Goal: Check status: Check status

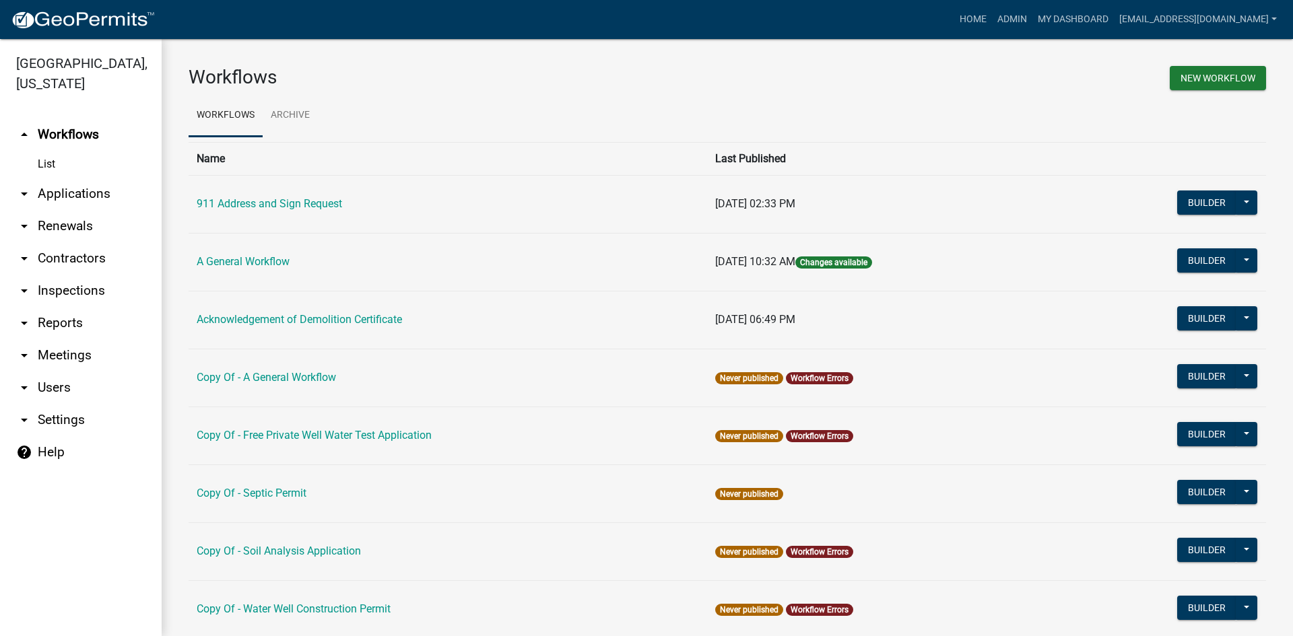
click at [72, 178] on link "arrow_drop_down Applications" at bounding box center [81, 194] width 162 height 32
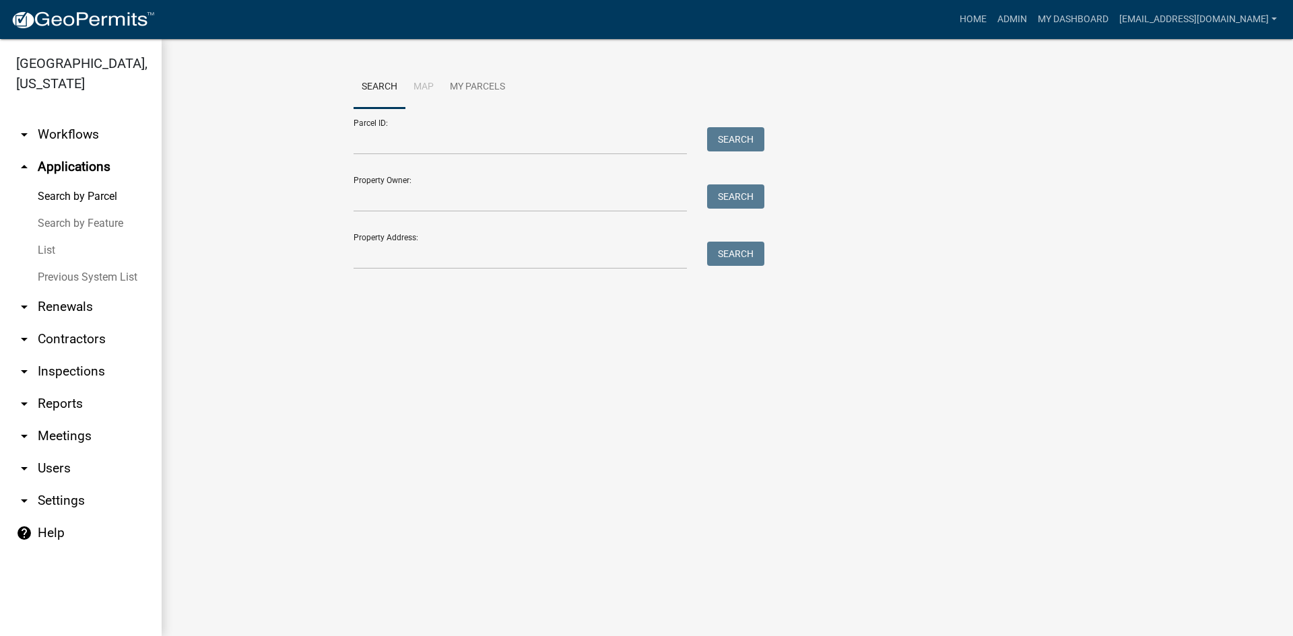
click at [59, 237] on link "List" at bounding box center [81, 250] width 162 height 27
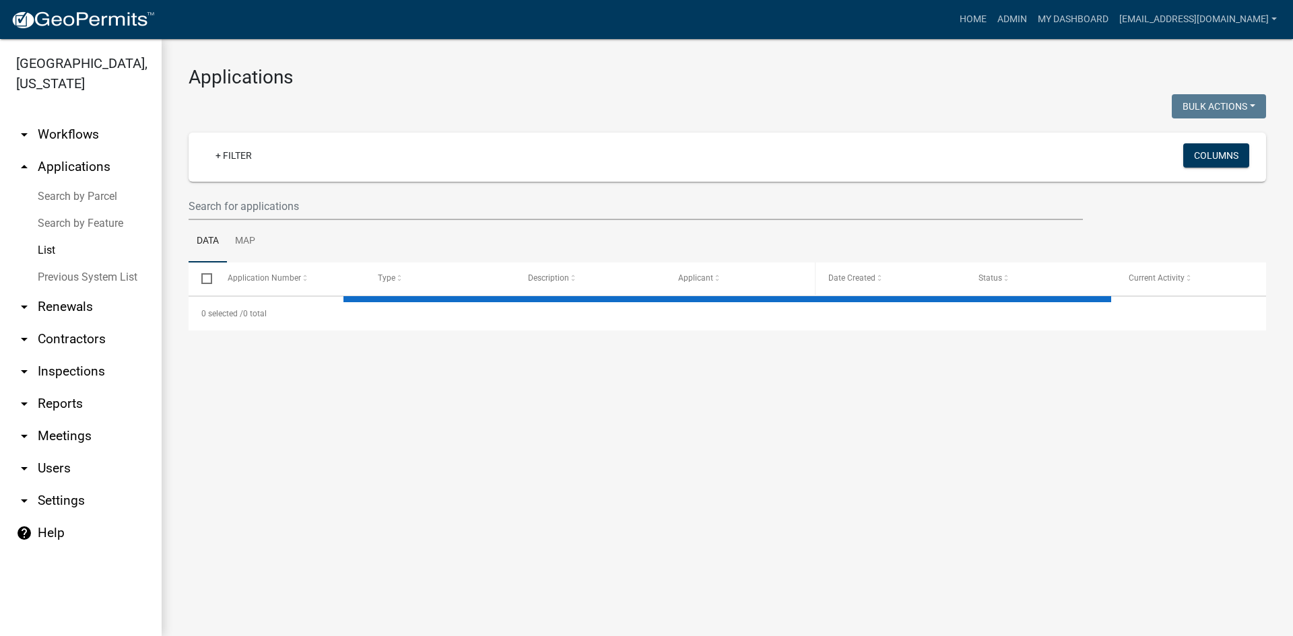
select select "3: 100"
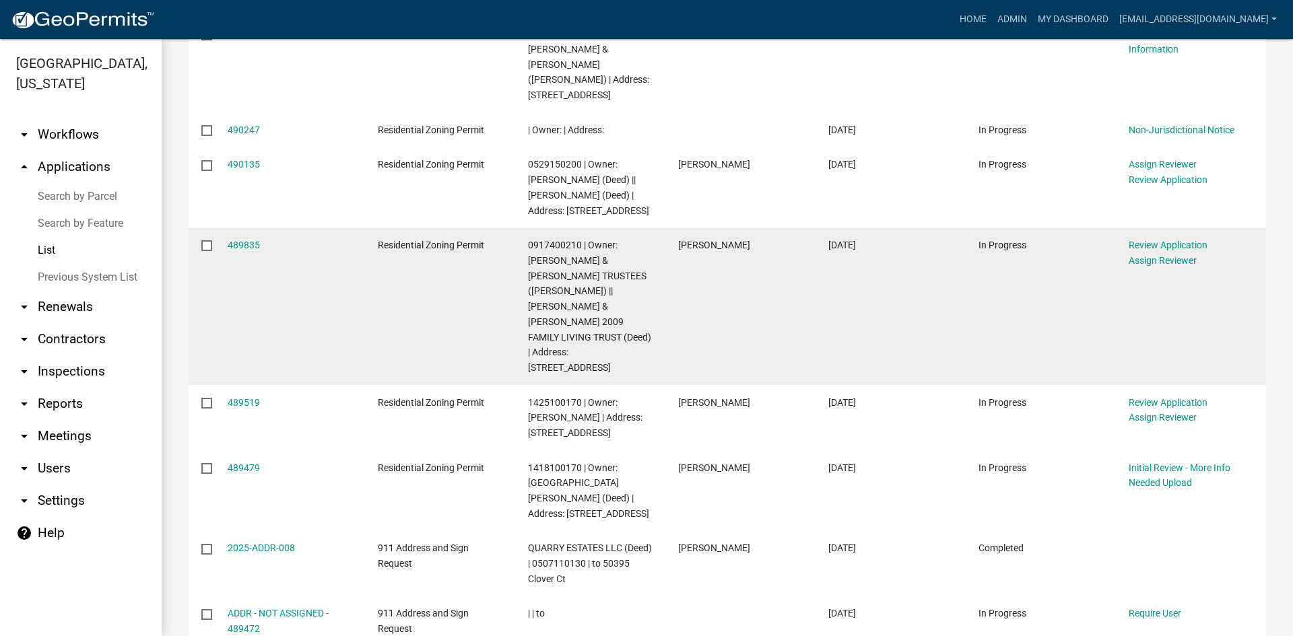
scroll to position [471, 0]
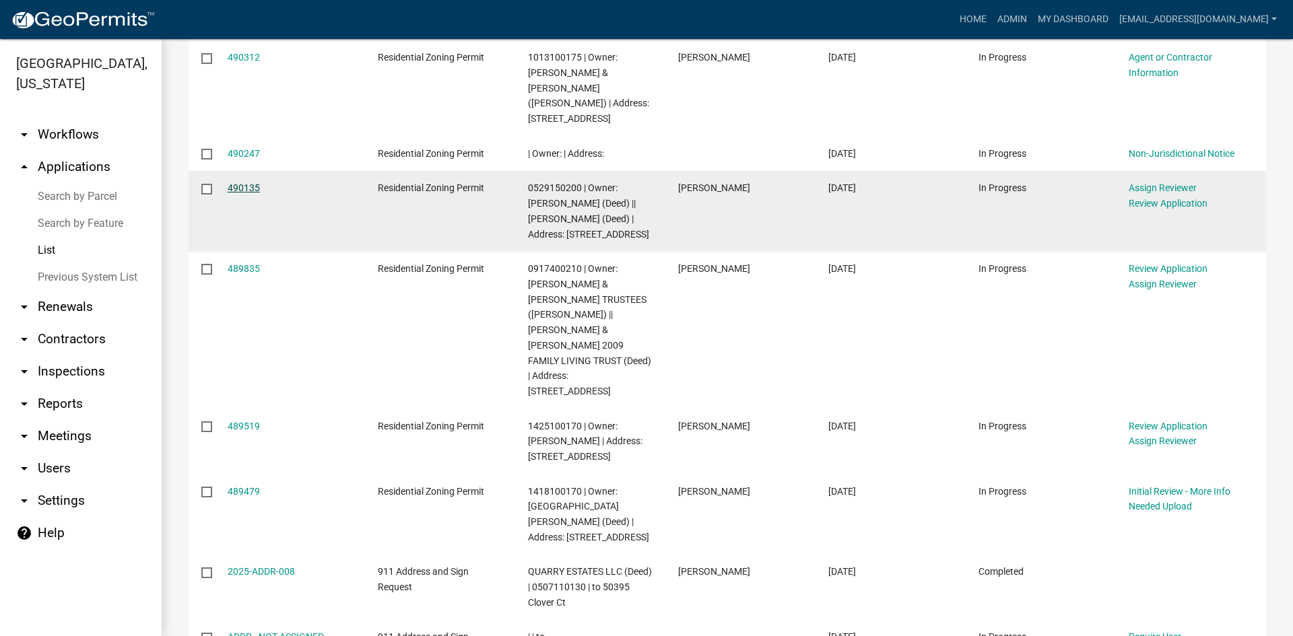
click at [241, 184] on link "490135" at bounding box center [244, 187] width 32 height 11
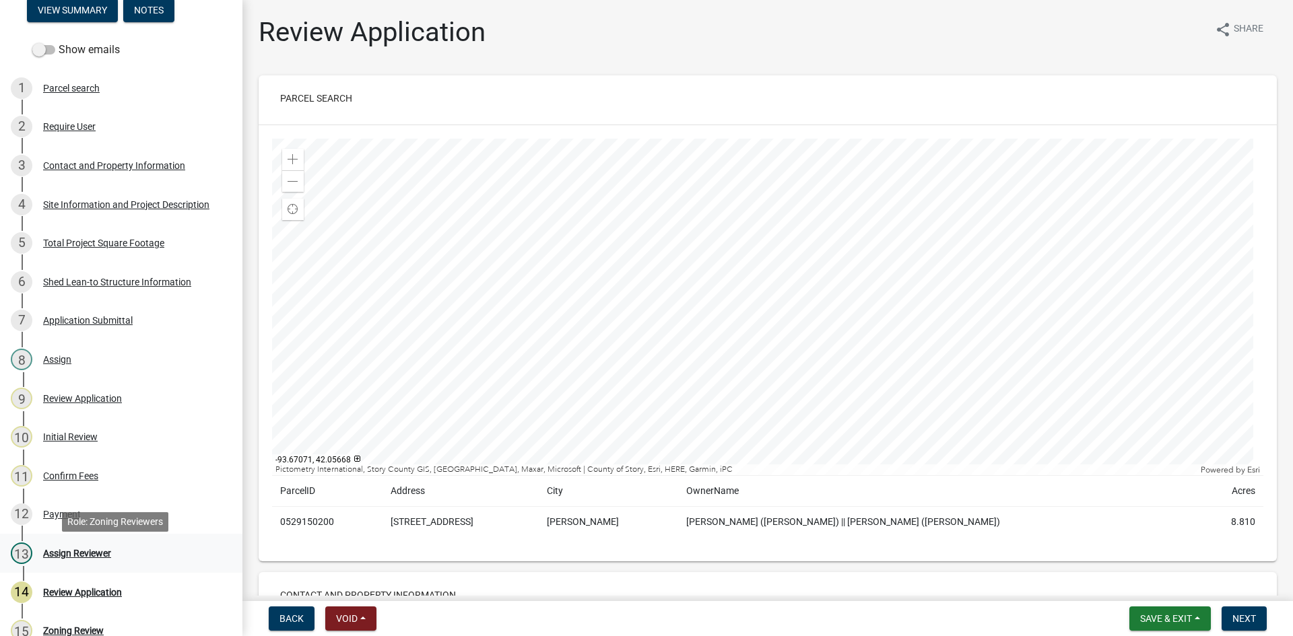
scroll to position [269, 0]
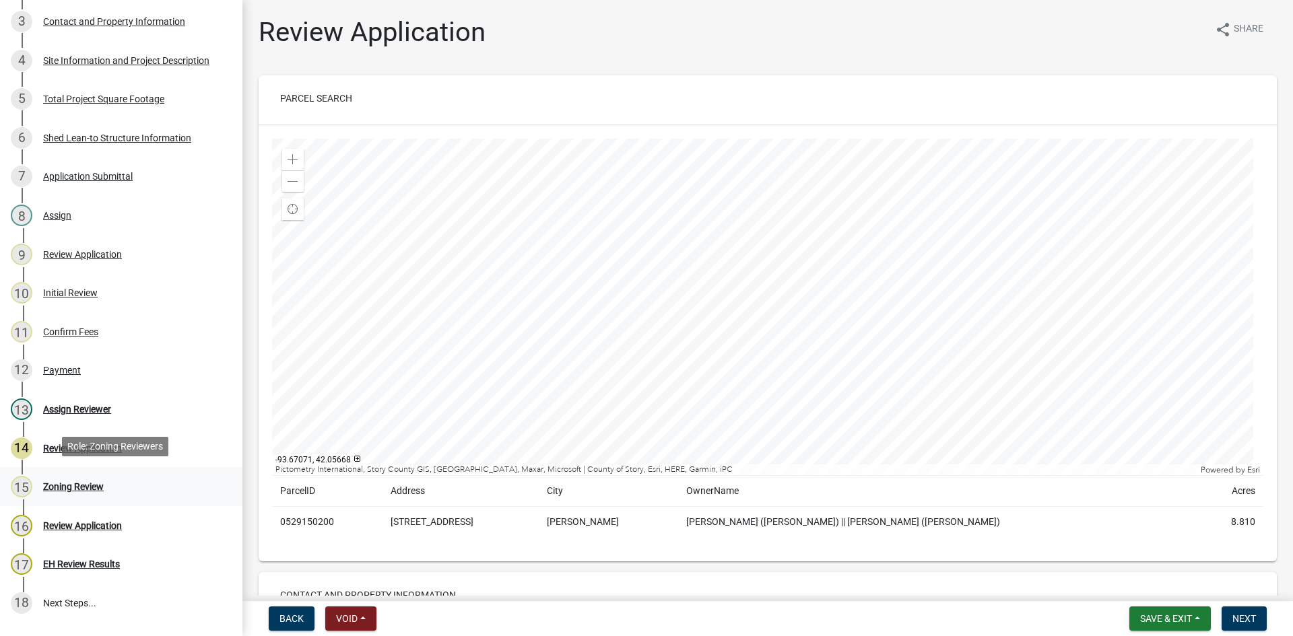
click at [73, 489] on div "Zoning Review" at bounding box center [73, 486] width 61 height 9
click at [70, 410] on div "Assign Reviewer" at bounding box center [77, 409] width 68 height 9
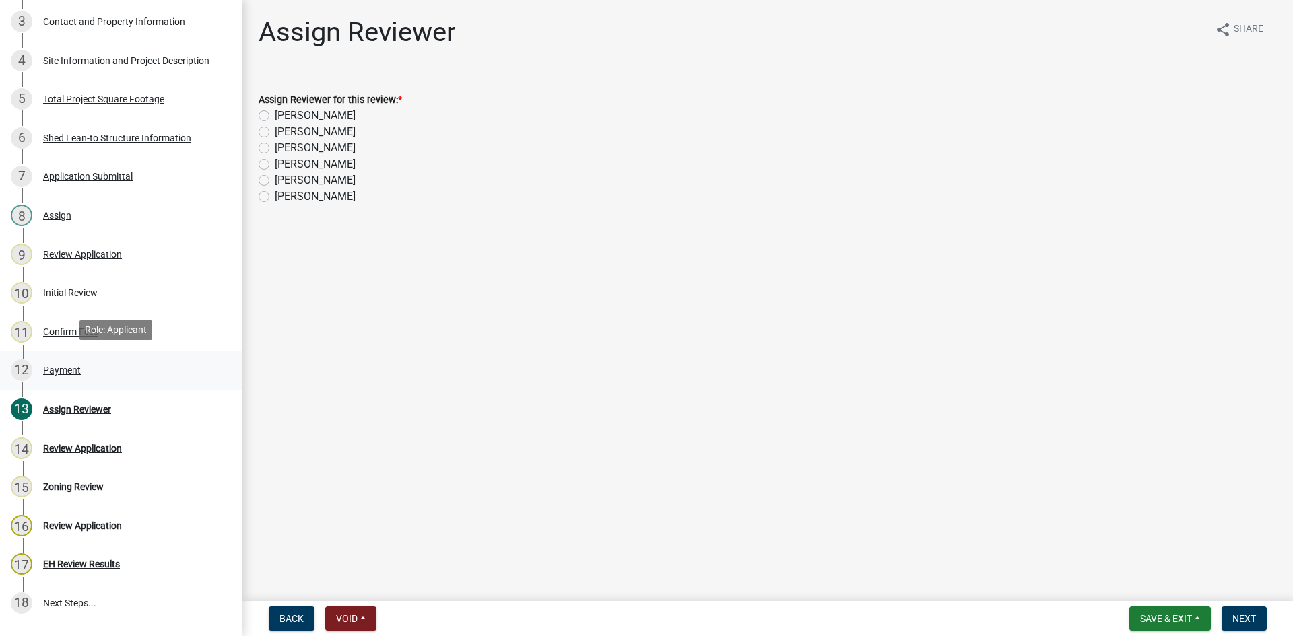
click at [65, 372] on div "Payment" at bounding box center [62, 370] width 38 height 9
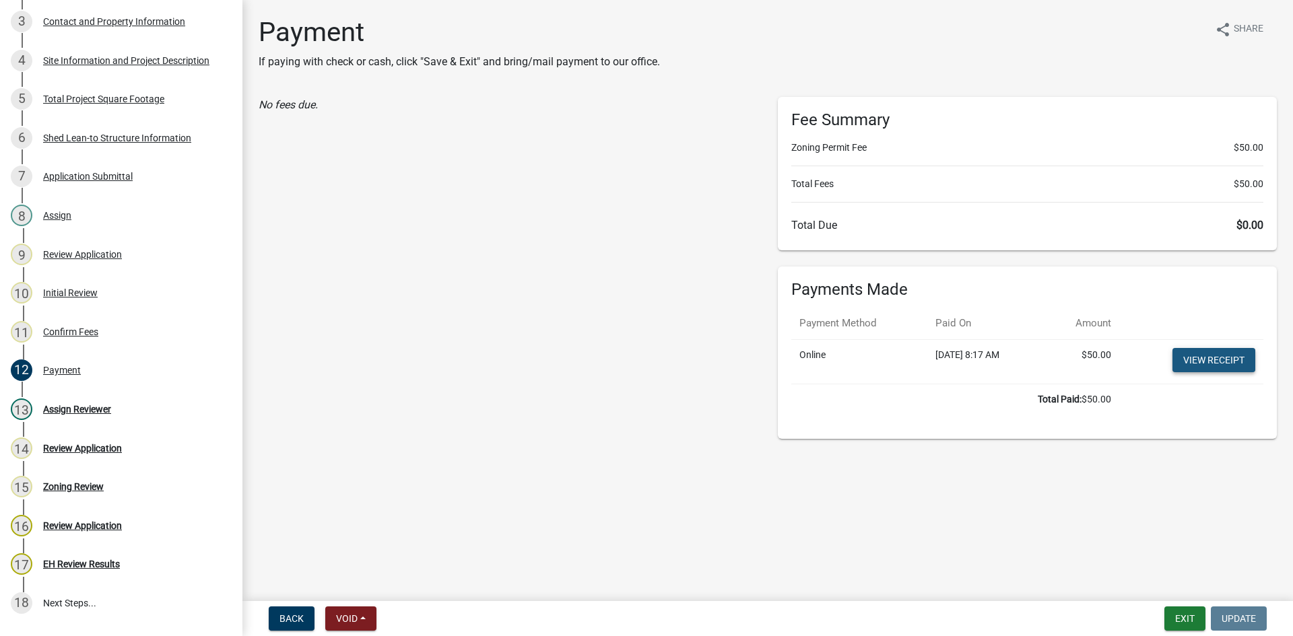
click at [1215, 363] on link "View receipt" at bounding box center [1213, 360] width 83 height 24
click at [1179, 617] on button "Exit" at bounding box center [1184, 619] width 41 height 24
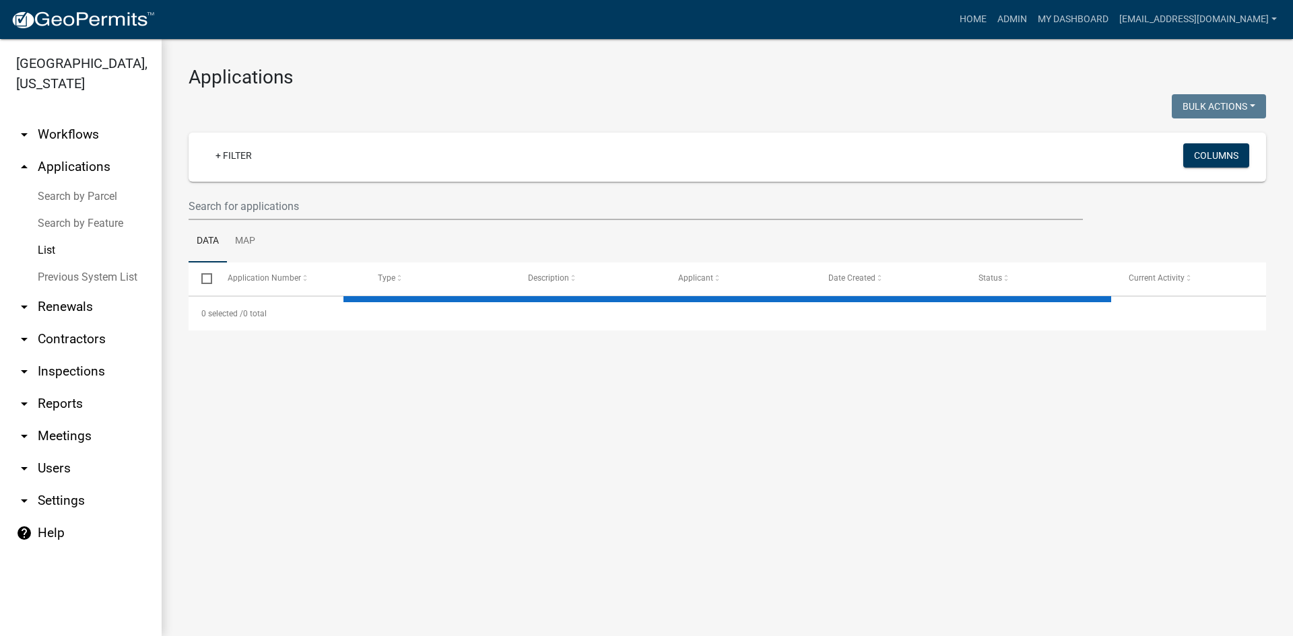
select select "3: 100"
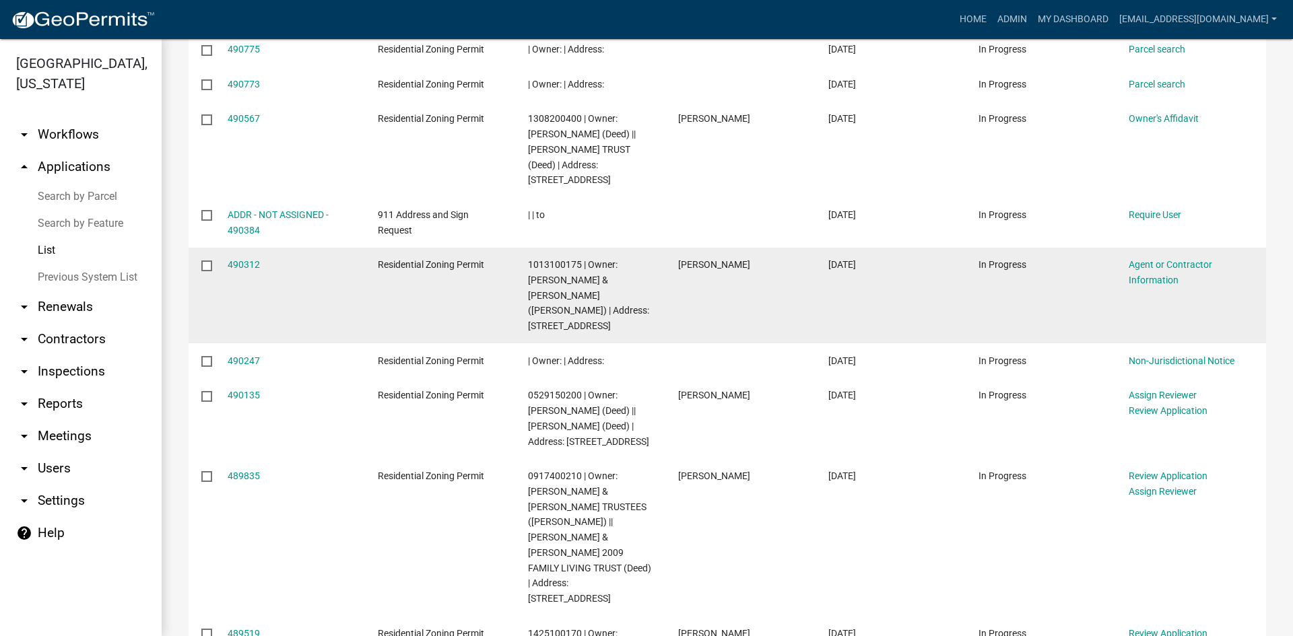
scroll to position [337, 0]
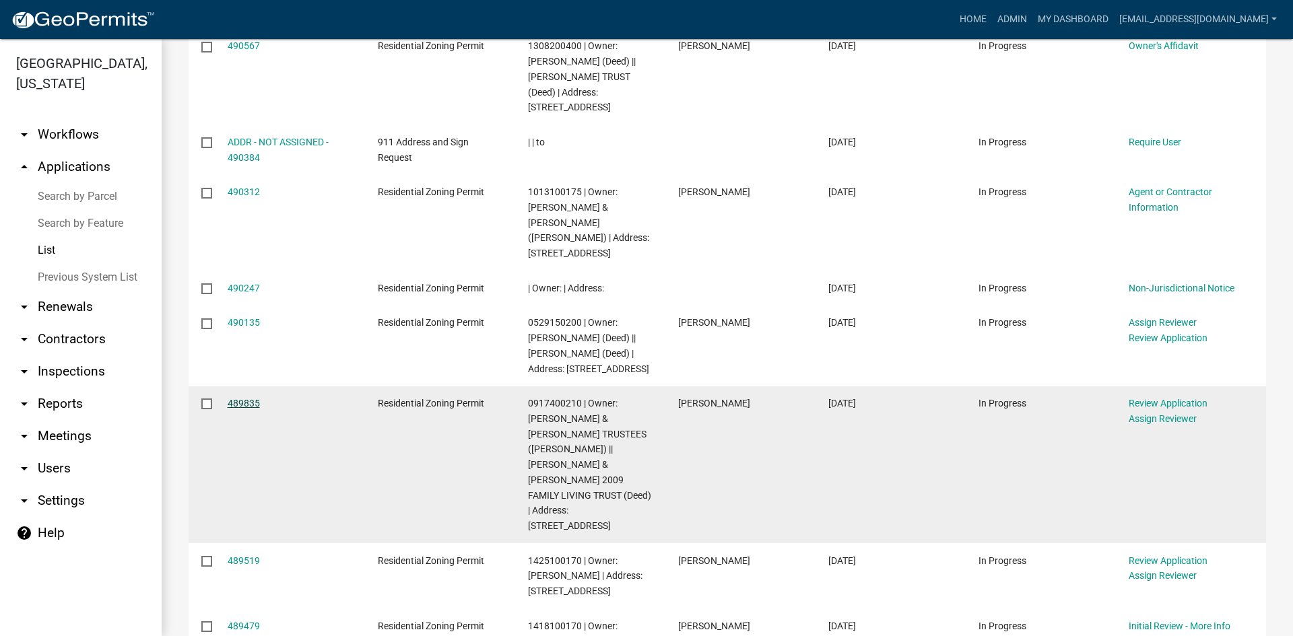
click at [234, 405] on link "489835" at bounding box center [244, 403] width 32 height 11
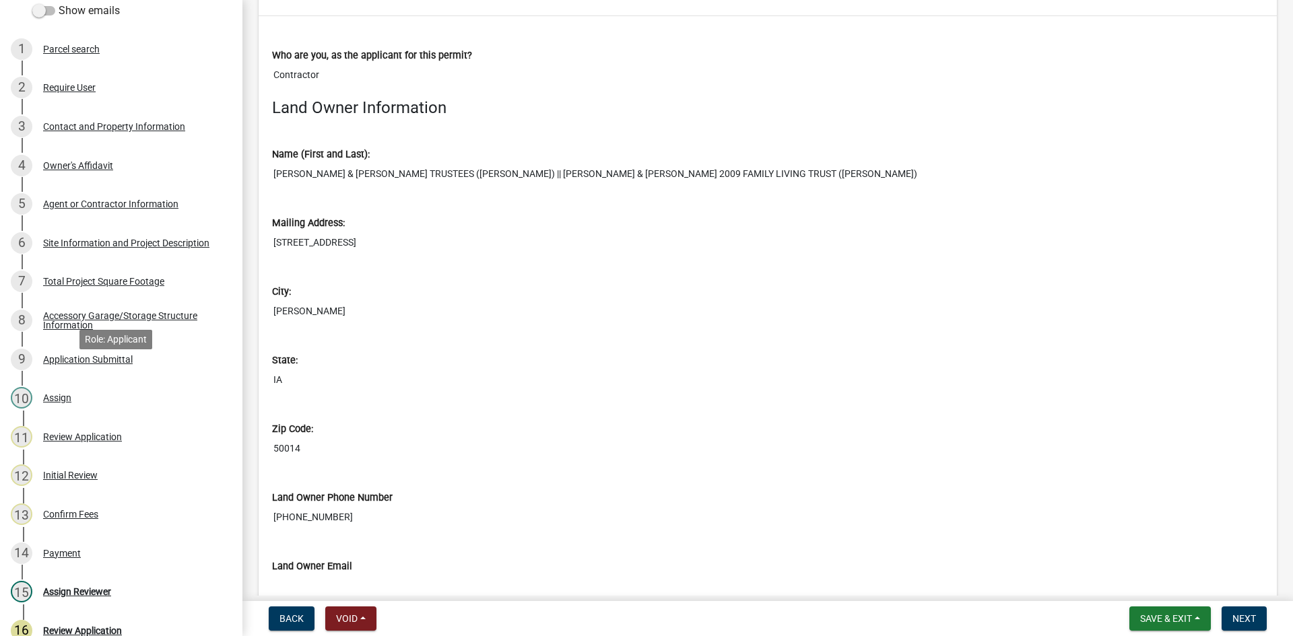
scroll to position [404, 0]
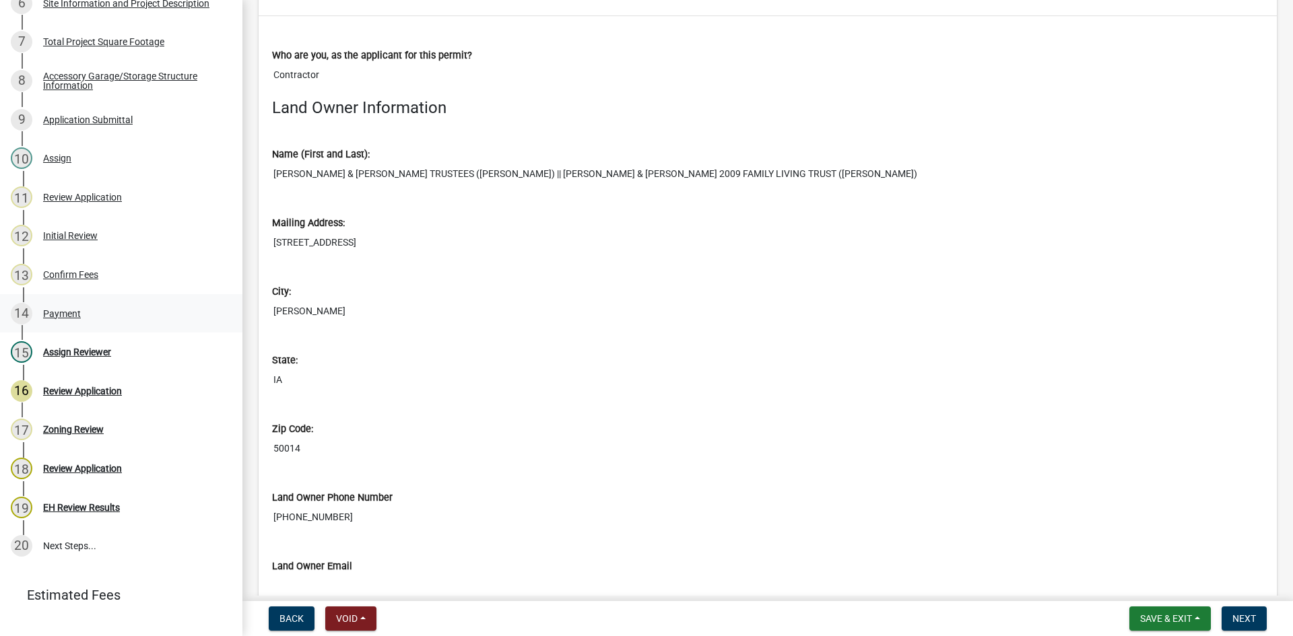
click at [65, 304] on div "14 Payment" at bounding box center [116, 314] width 210 height 22
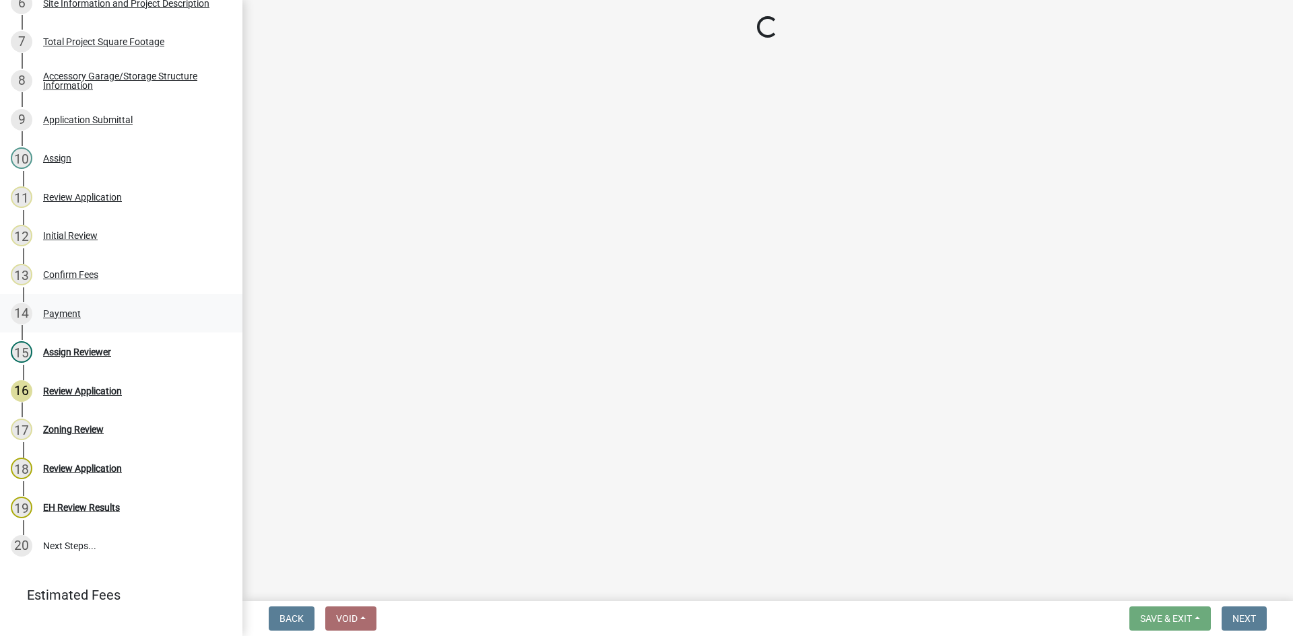
scroll to position [0, 0]
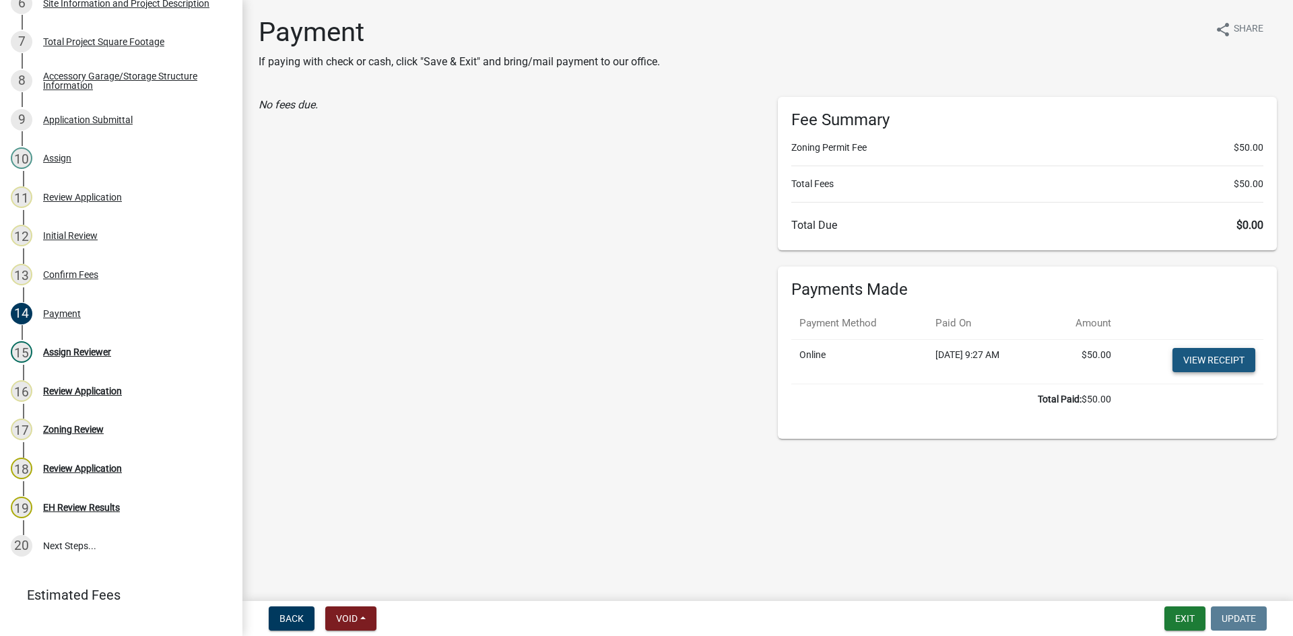
click at [1200, 364] on link "View receipt" at bounding box center [1213, 360] width 83 height 24
click at [1193, 616] on button "Exit" at bounding box center [1184, 619] width 41 height 24
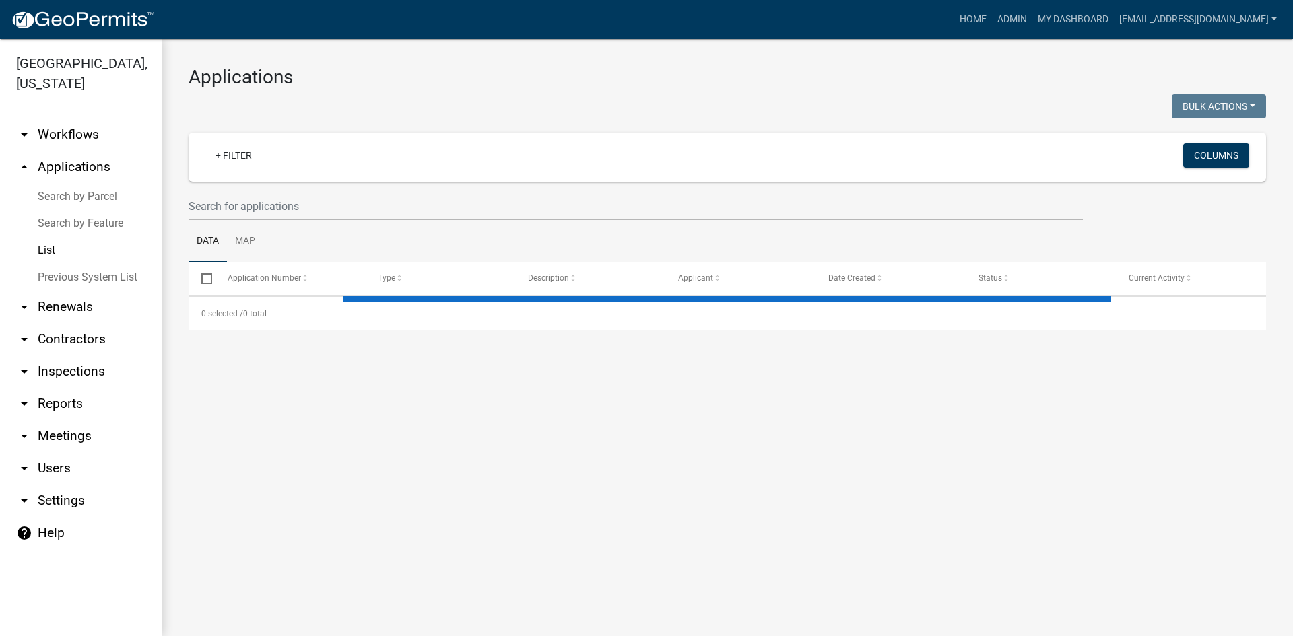
select select "3: 100"
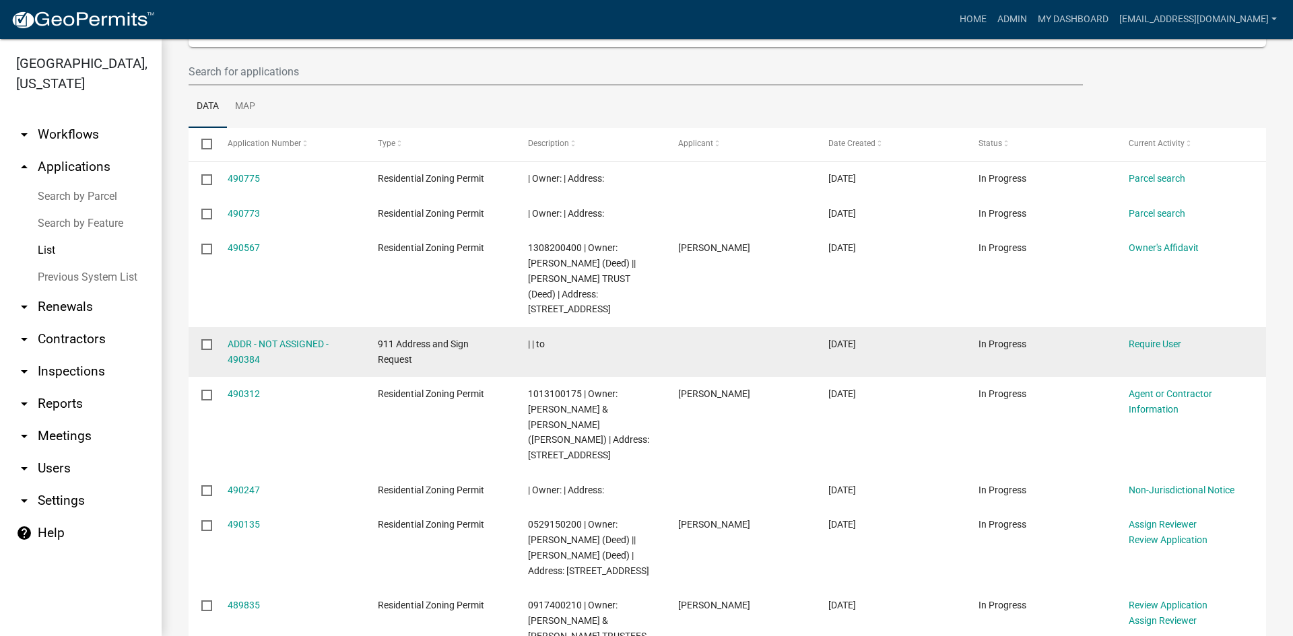
scroll to position [202, 0]
